Goal: Task Accomplishment & Management: Manage account settings

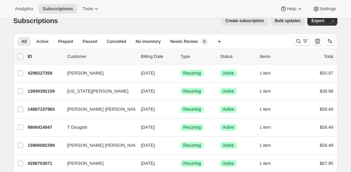
scroll to position [9, 0]
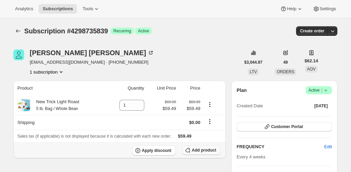
click at [194, 151] on span "Add product" at bounding box center [203, 150] width 24 height 5
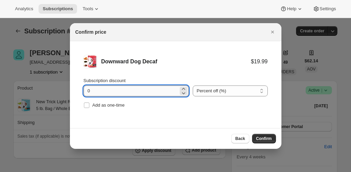
click at [149, 88] on input "0" at bounding box center [130, 91] width 95 height 11
type input "15"
click at [259, 138] on span "Confirm" at bounding box center [264, 138] width 16 height 5
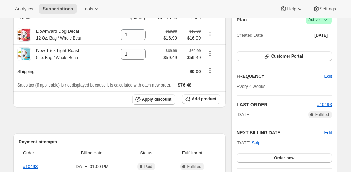
scroll to position [73, 0]
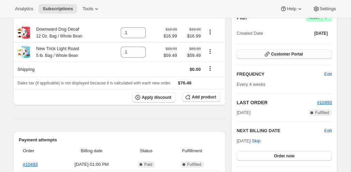
click at [277, 55] on span "Customer Portal" at bounding box center [287, 53] width 32 height 5
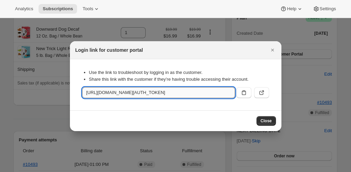
click at [159, 91] on input "[URL][DOMAIN_NAME][AUTH_TOKEN]" at bounding box center [158, 92] width 153 height 11
click at [159, 92] on input "[URL][DOMAIN_NAME][AUTH_TOKEN]" at bounding box center [158, 92] width 153 height 11
